Goal: Task Accomplishment & Management: Manage account settings

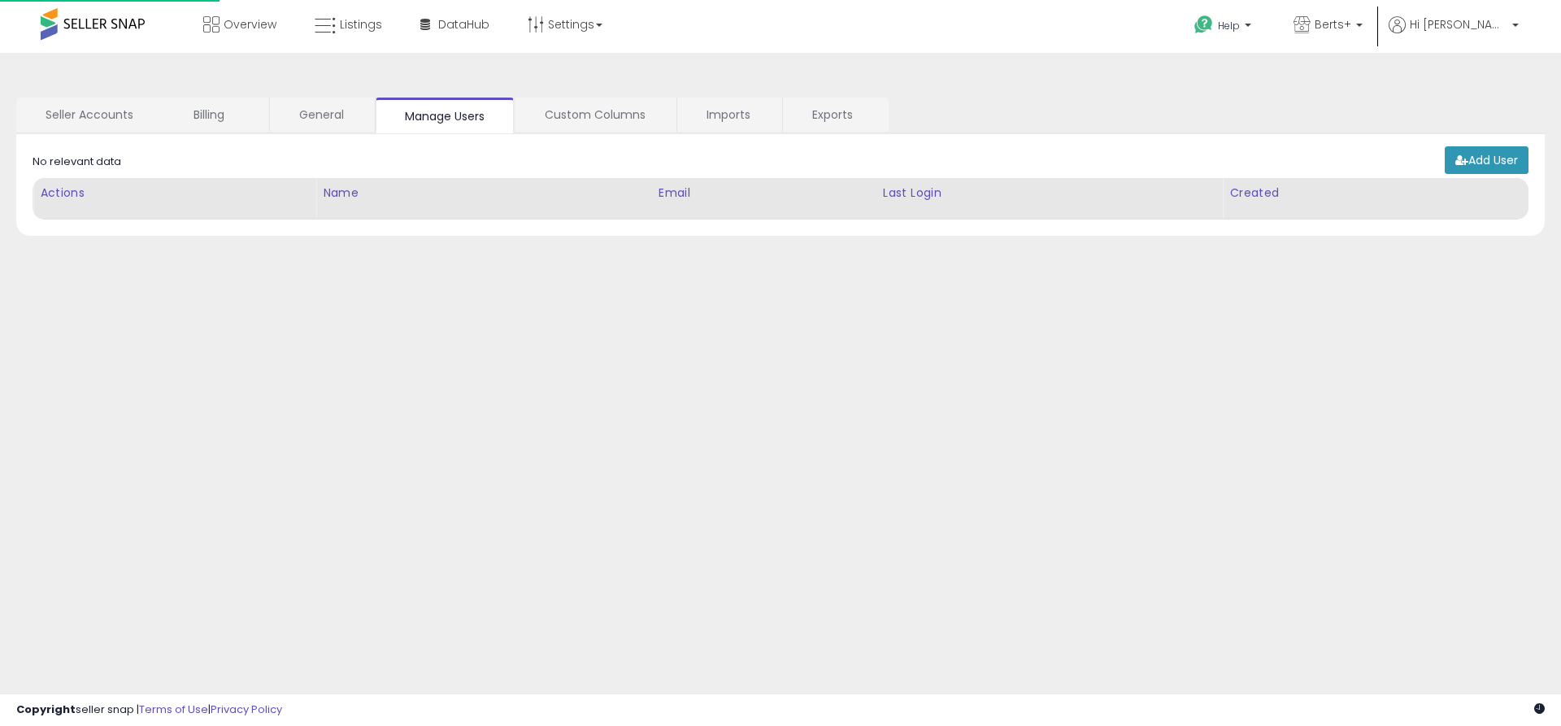
click at [834, 115] on link "Exports" at bounding box center [835, 115] width 104 height 34
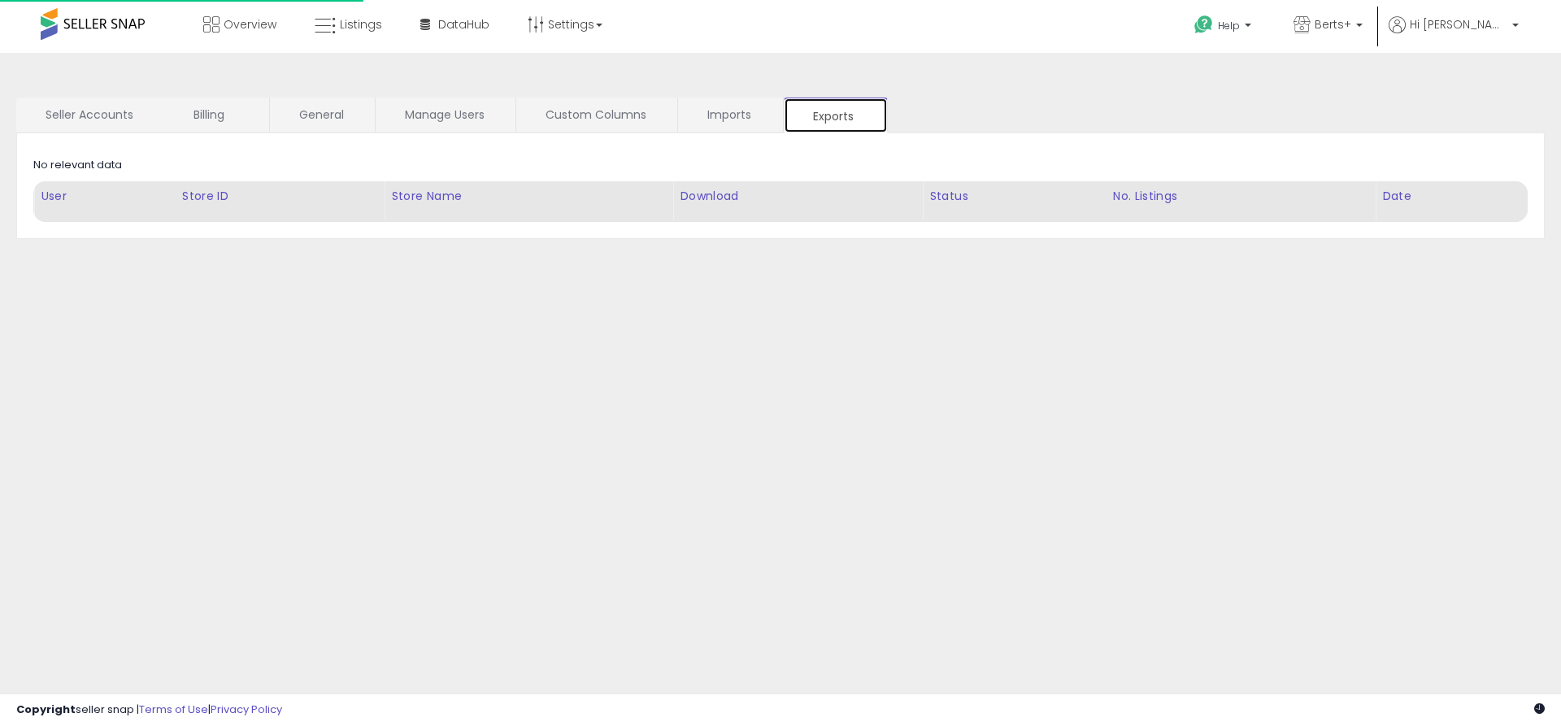
click at [835, 115] on link "Exports" at bounding box center [836, 116] width 104 height 36
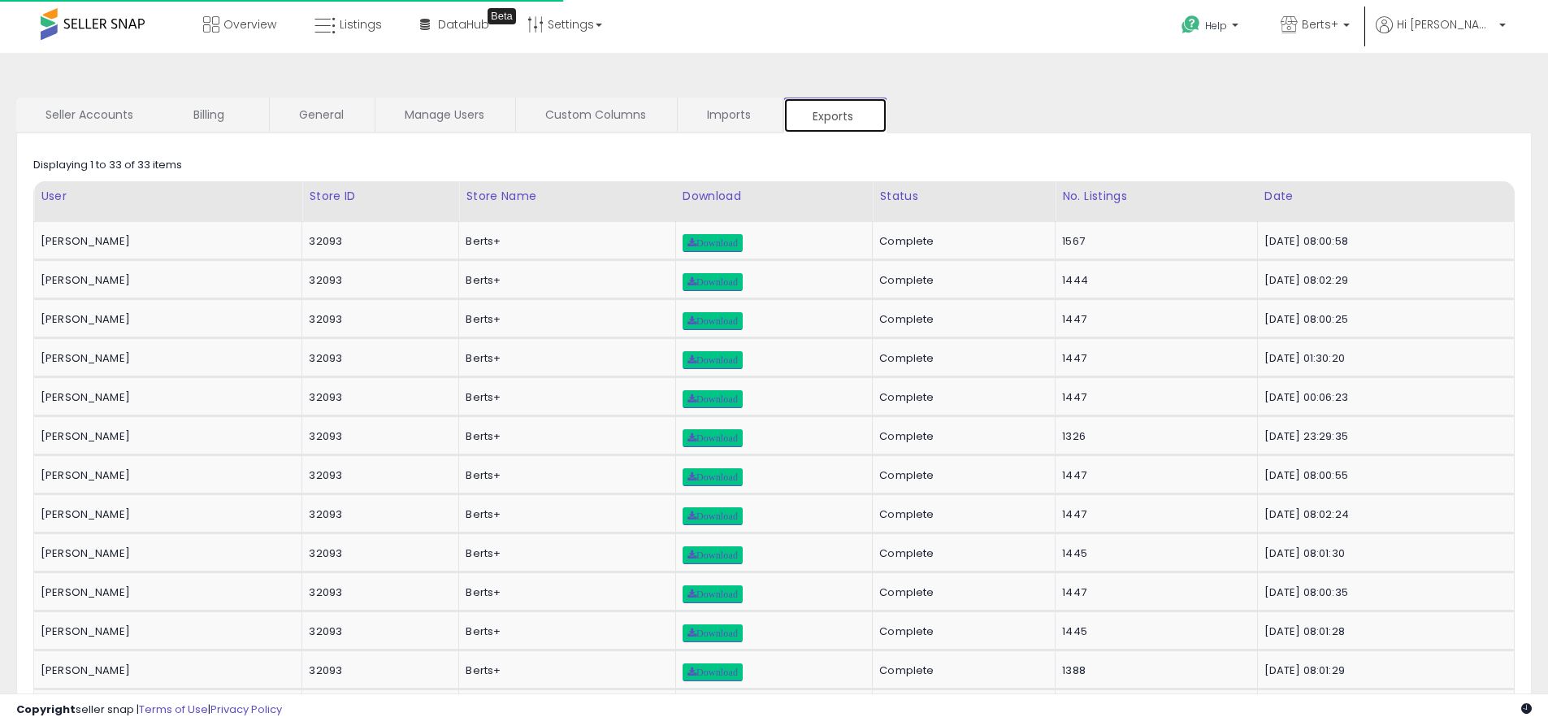
click at [835, 115] on link "Exports" at bounding box center [836, 116] width 104 height 36
